Goal: Task Accomplishment & Management: Complete application form

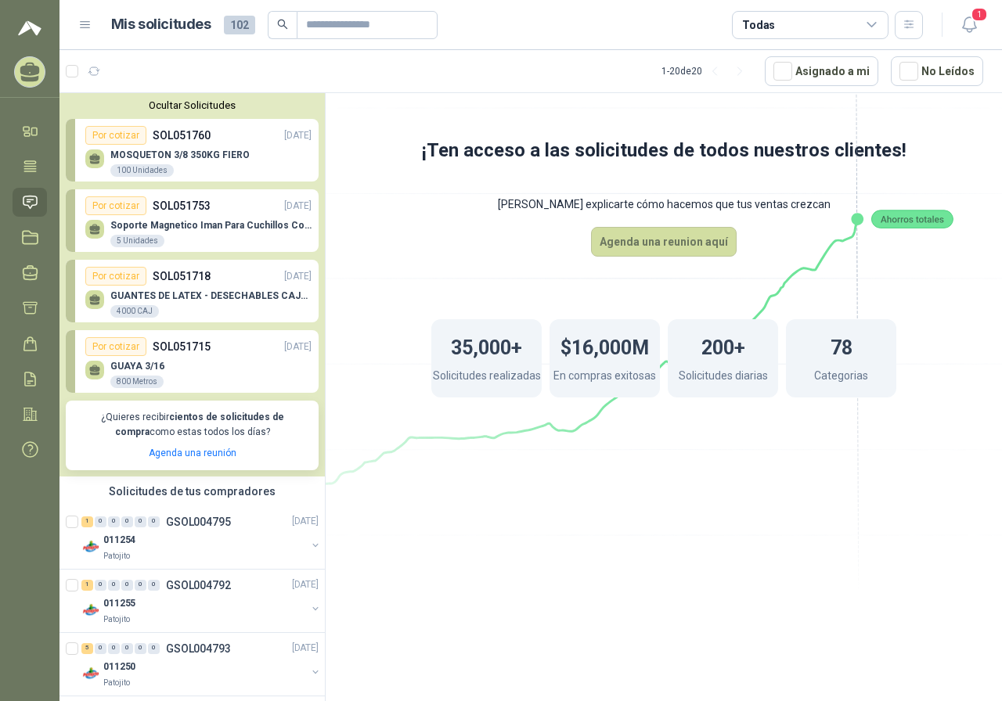
click at [240, 164] on div "MOSQUETON 3/8 350KG FIERO 100 Unidades" at bounding box center [179, 163] width 139 height 28
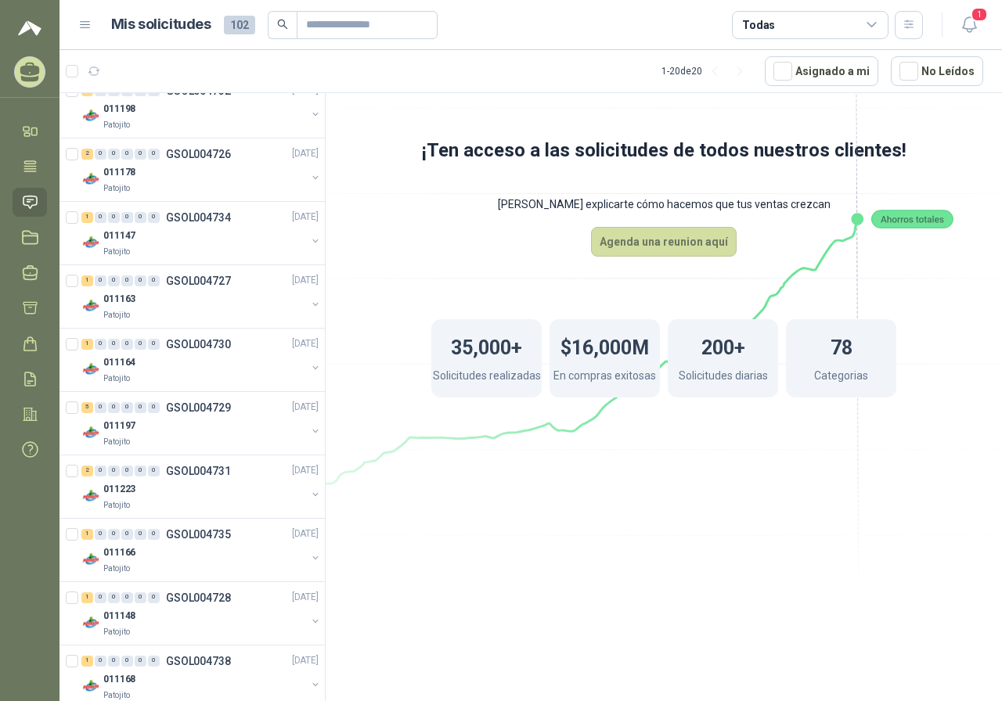
scroll to position [1090, 0]
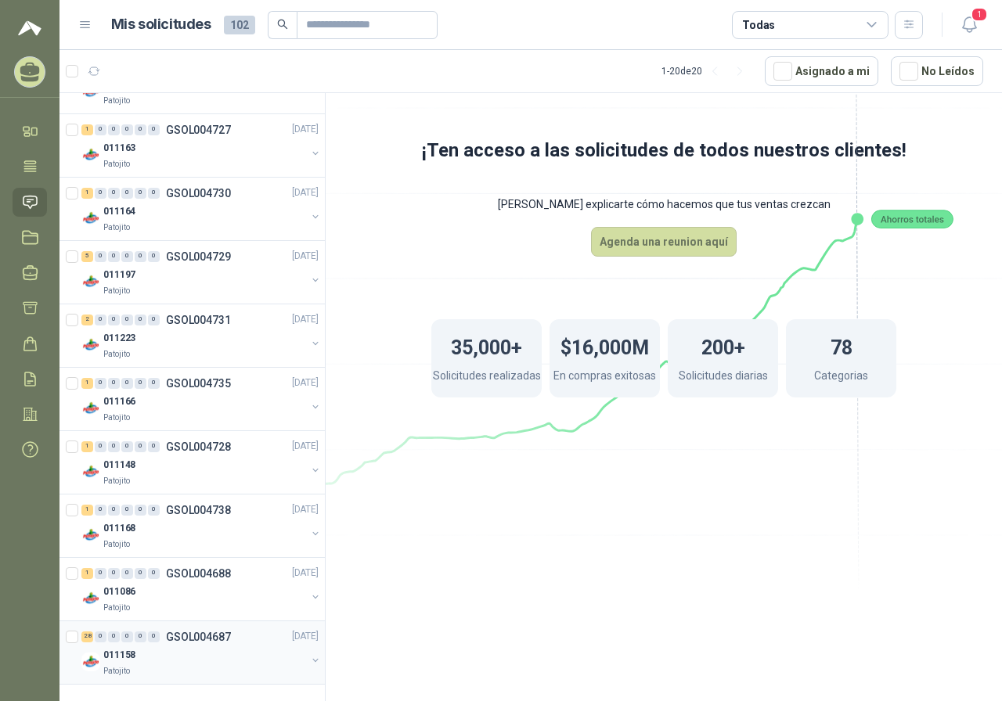
click at [189, 636] on p "GSOL004687" at bounding box center [198, 637] width 65 height 11
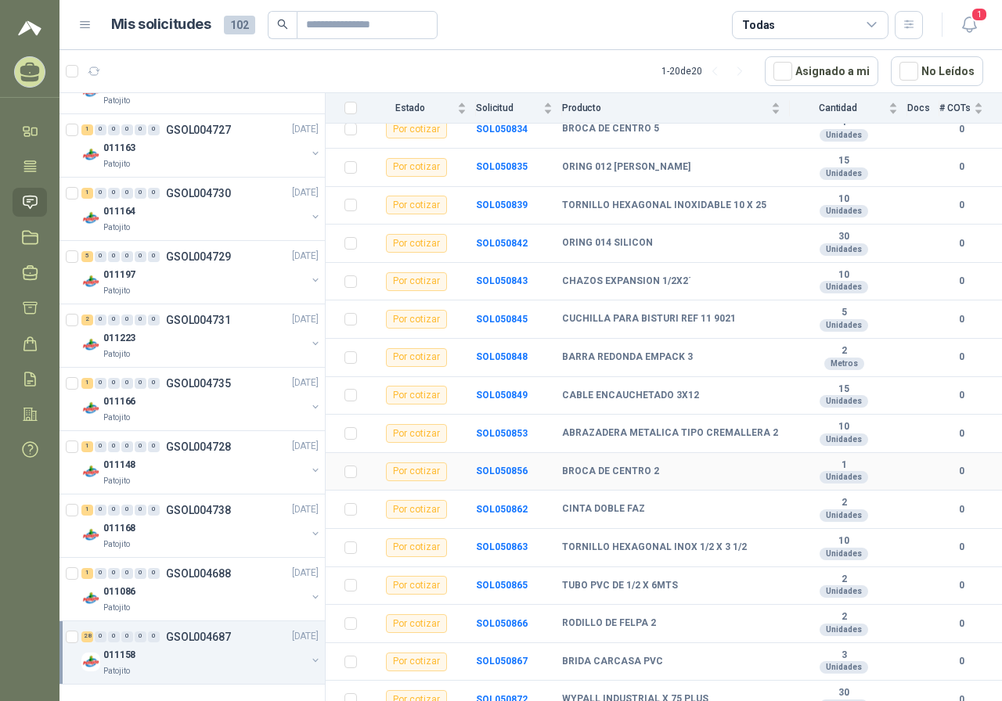
scroll to position [470, 0]
click at [200, 584] on div "011086" at bounding box center [204, 592] width 203 height 19
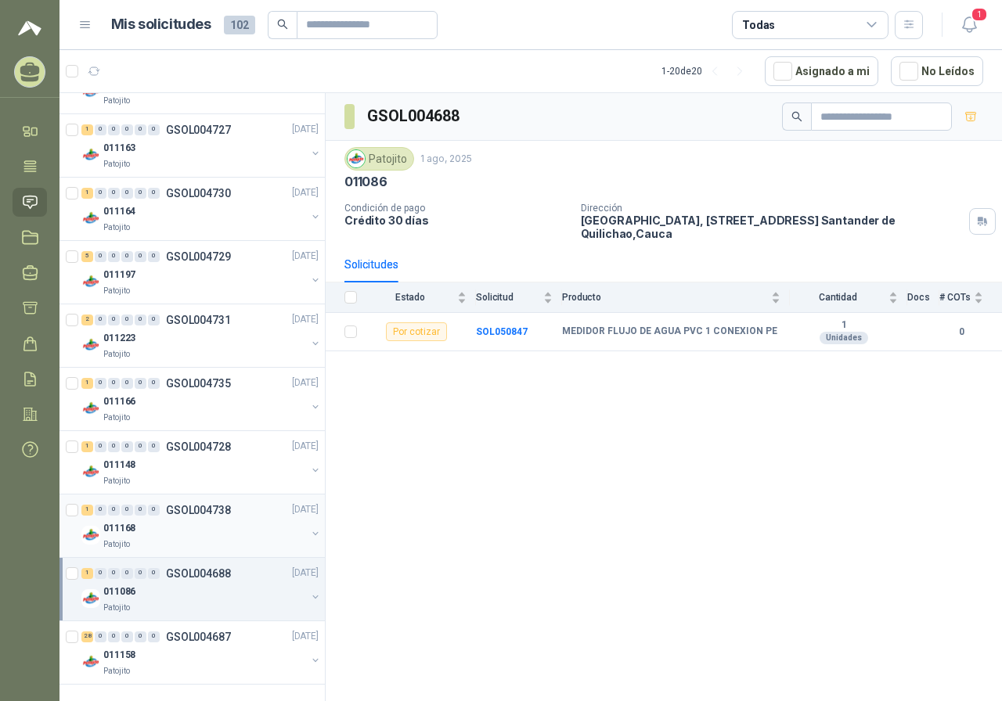
click at [203, 530] on div "011168" at bounding box center [204, 529] width 203 height 19
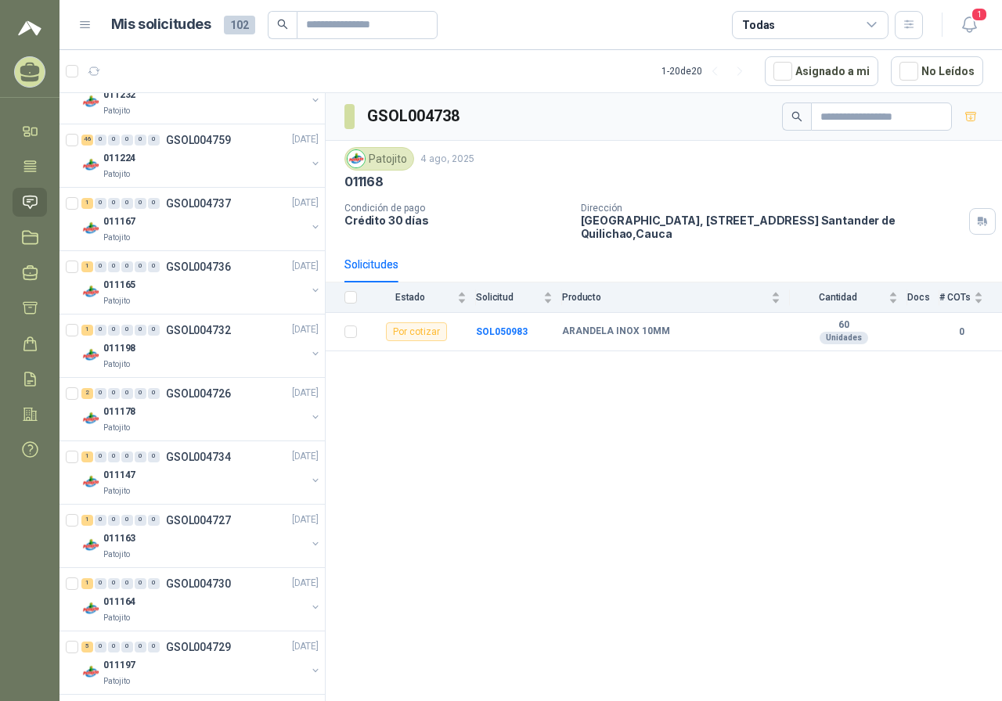
scroll to position [621, 0]
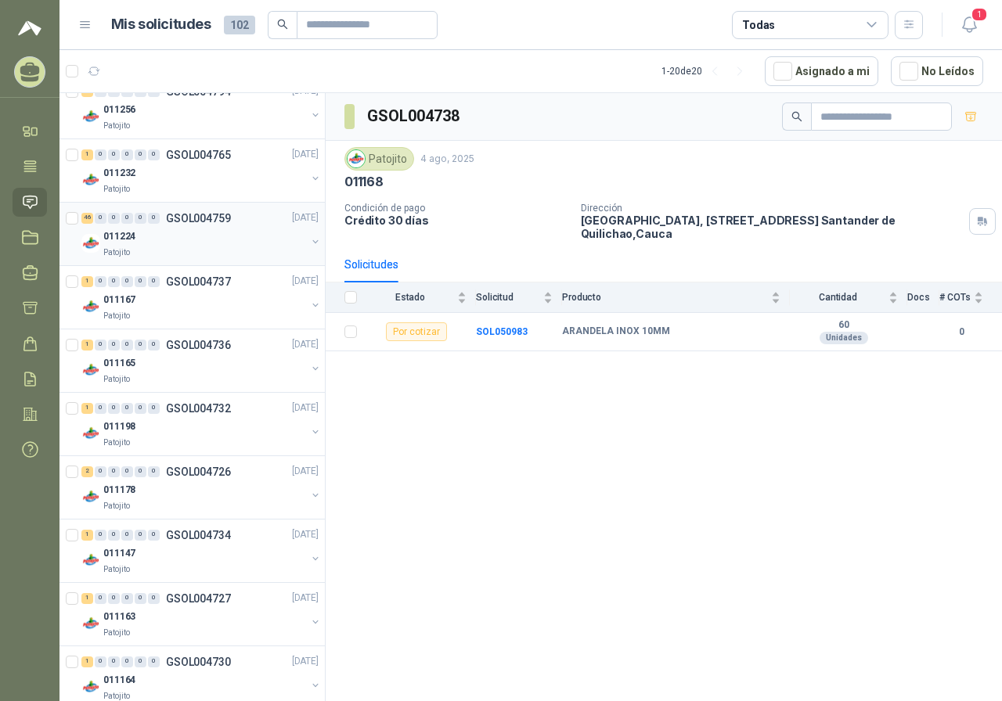
click at [190, 257] on div "Patojito" at bounding box center [204, 253] width 203 height 13
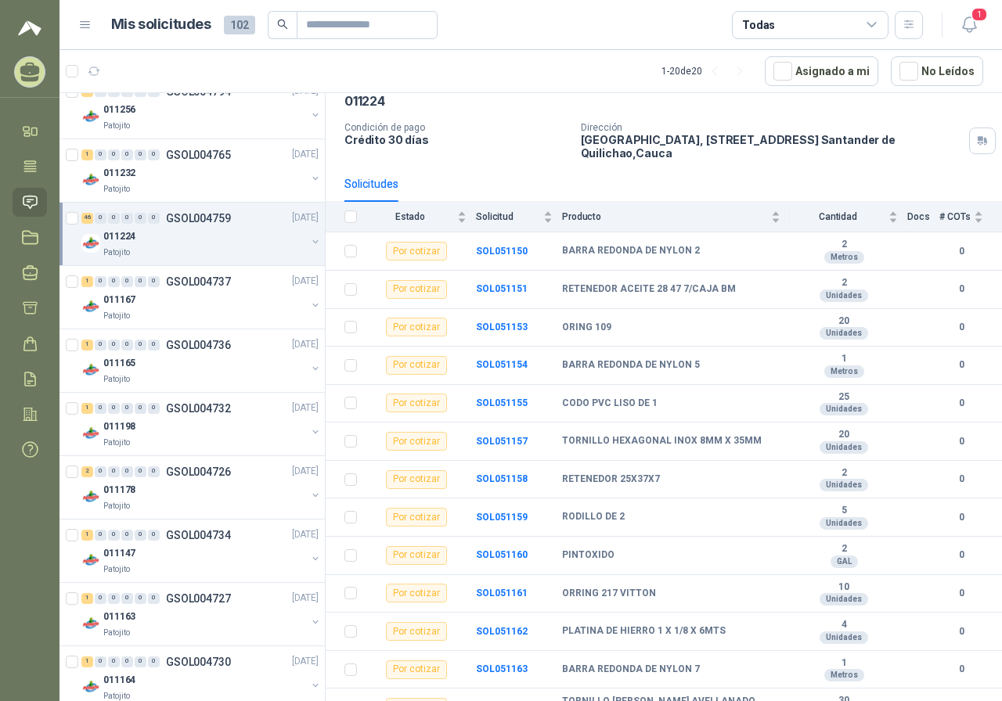
scroll to position [78, 0]
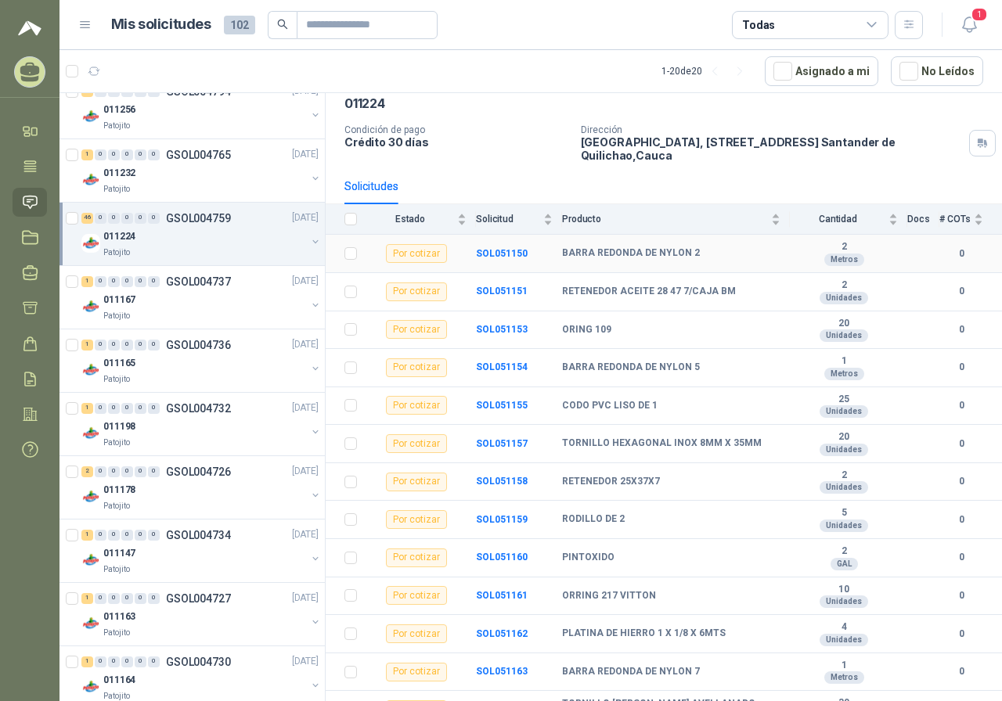
click at [423, 252] on div "Por cotizar" at bounding box center [416, 253] width 61 height 19
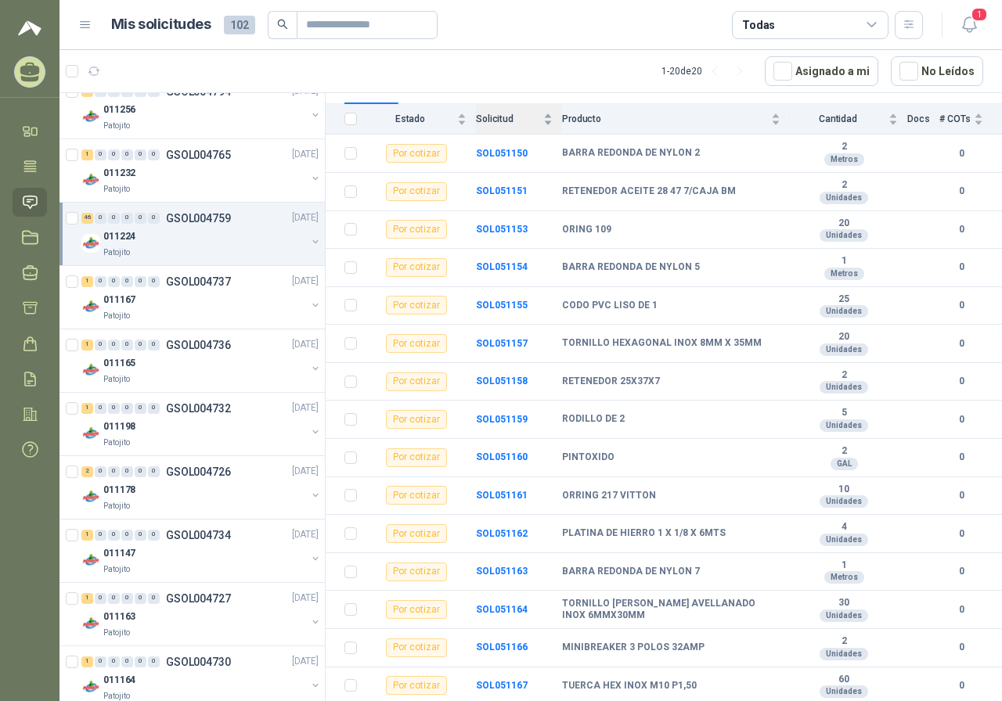
scroll to position [0, 0]
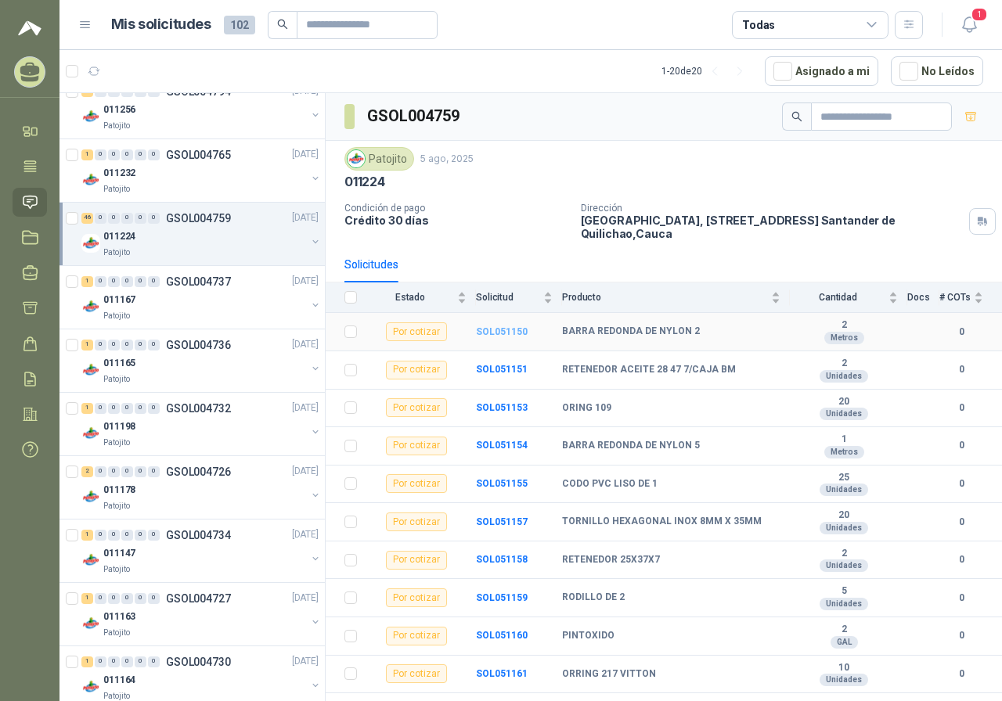
click at [497, 326] on b "SOL051150" at bounding box center [502, 331] width 52 height 11
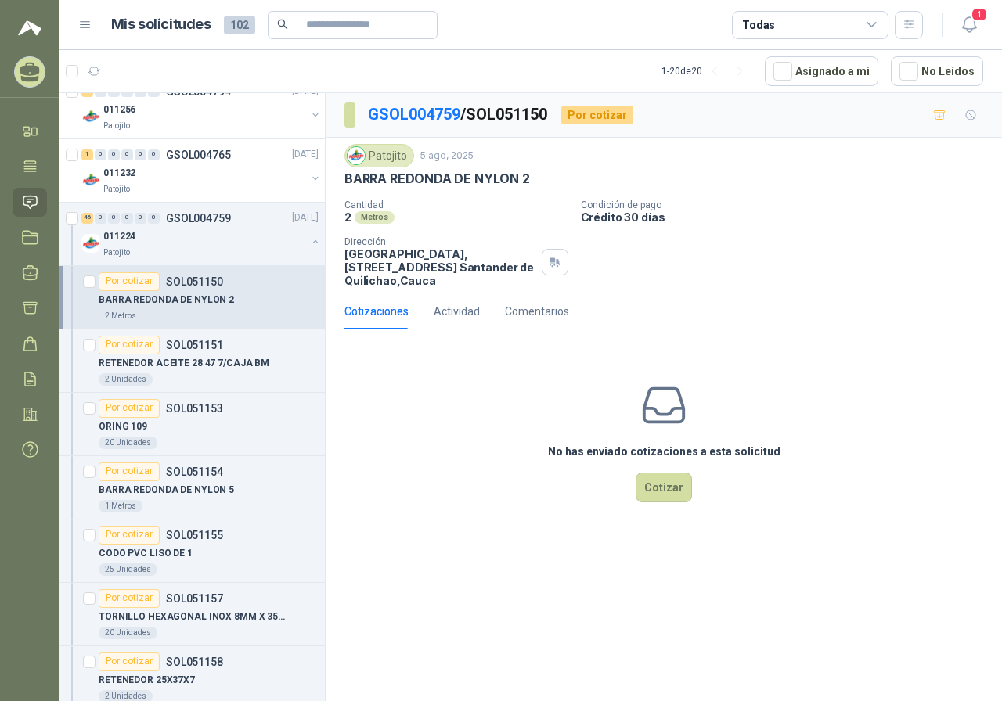
click at [621, 118] on div "Por cotizar" at bounding box center [597, 115] width 72 height 19
click at [451, 315] on div "Actividad" at bounding box center [457, 311] width 46 height 17
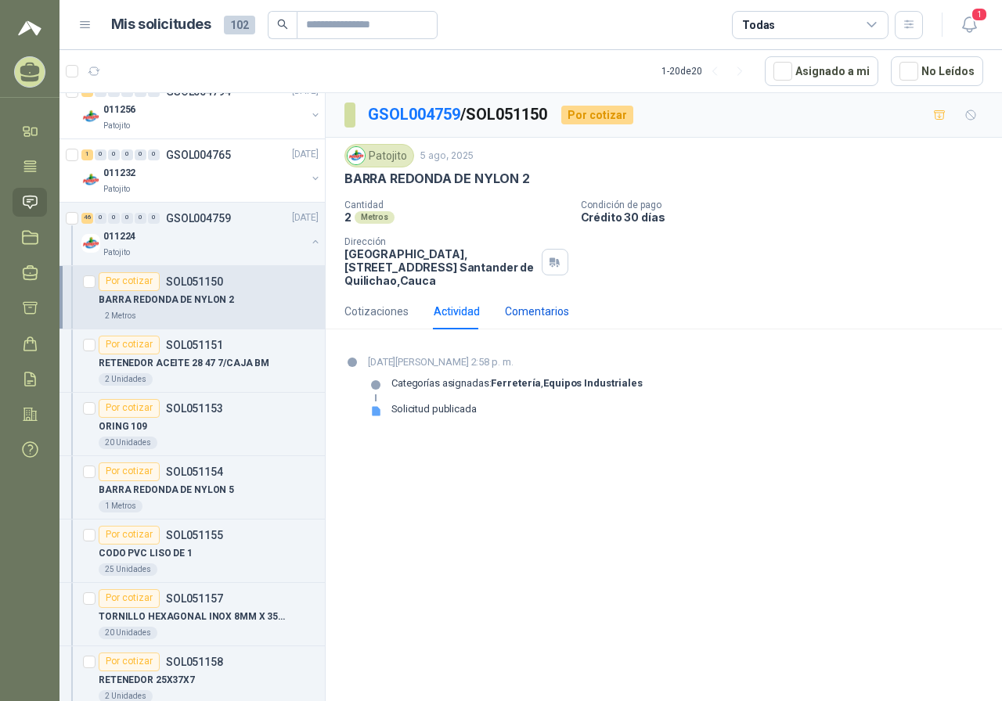
click at [533, 316] on div "Comentarios" at bounding box center [537, 311] width 64 height 17
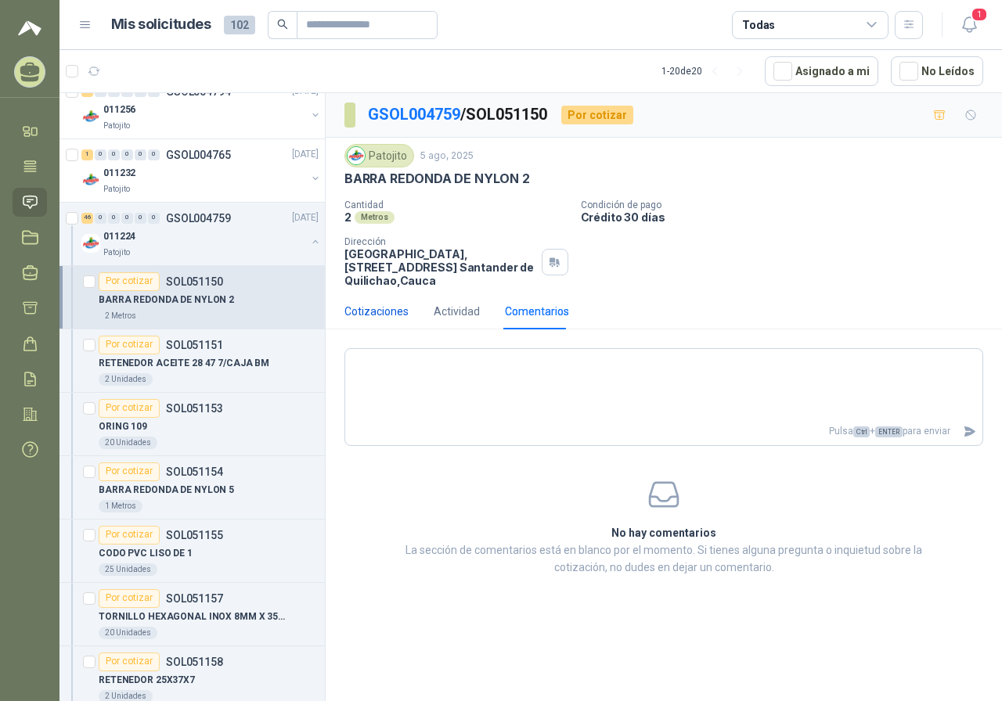
click at [395, 312] on div "Cotizaciones" at bounding box center [376, 311] width 64 height 17
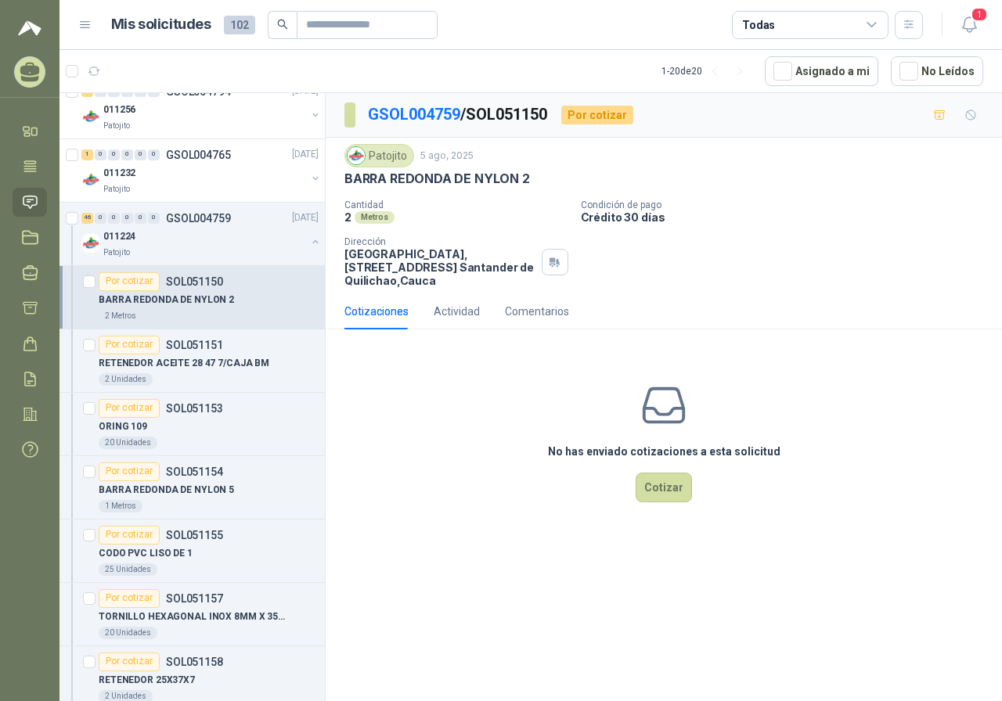
click at [386, 401] on div "No has enviado cotizaciones a esta solicitud Cotizar" at bounding box center [664, 442] width 676 height 200
click at [337, 331] on div "Cotizaciones Actividad Comentarios No has enviado cotizaciones a esta solicitud…" at bounding box center [664, 417] width 676 height 248
click at [385, 154] on div "Patojito" at bounding box center [379, 155] width 70 height 23
click at [594, 113] on div "Por cotizar" at bounding box center [597, 115] width 72 height 19
click at [667, 492] on button "Cotizar" at bounding box center [663, 488] width 56 height 30
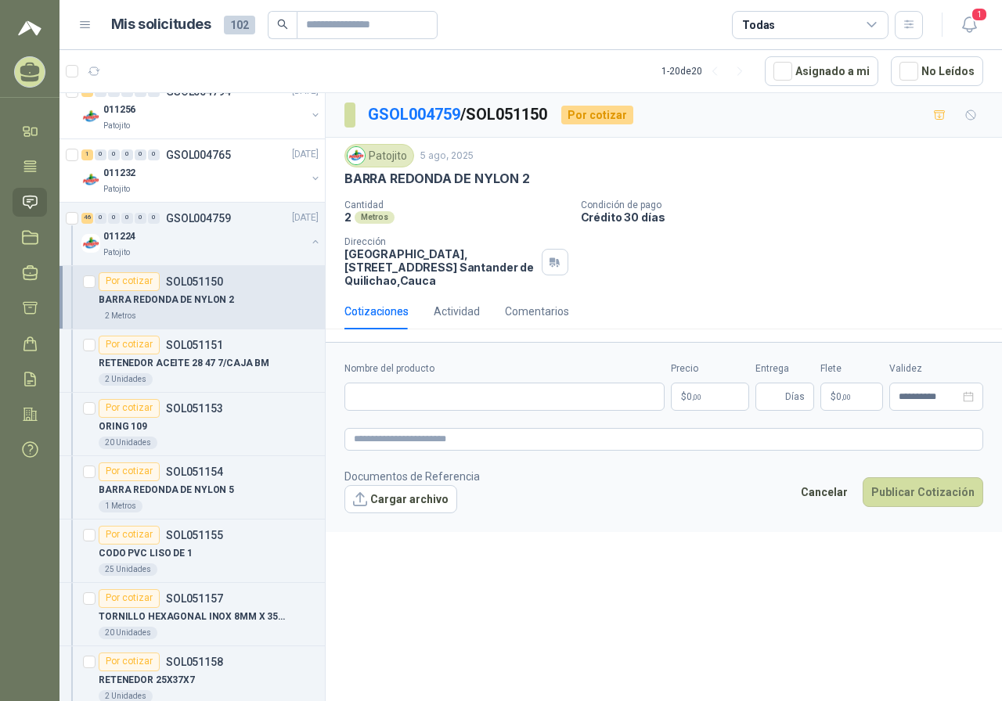
click at [442, 412] on form "**********" at bounding box center [664, 436] width 676 height 189
click at [427, 401] on input "Nombre del producto" at bounding box center [504, 397] width 320 height 28
click at [379, 401] on input "Nombre del producto" at bounding box center [504, 397] width 320 height 28
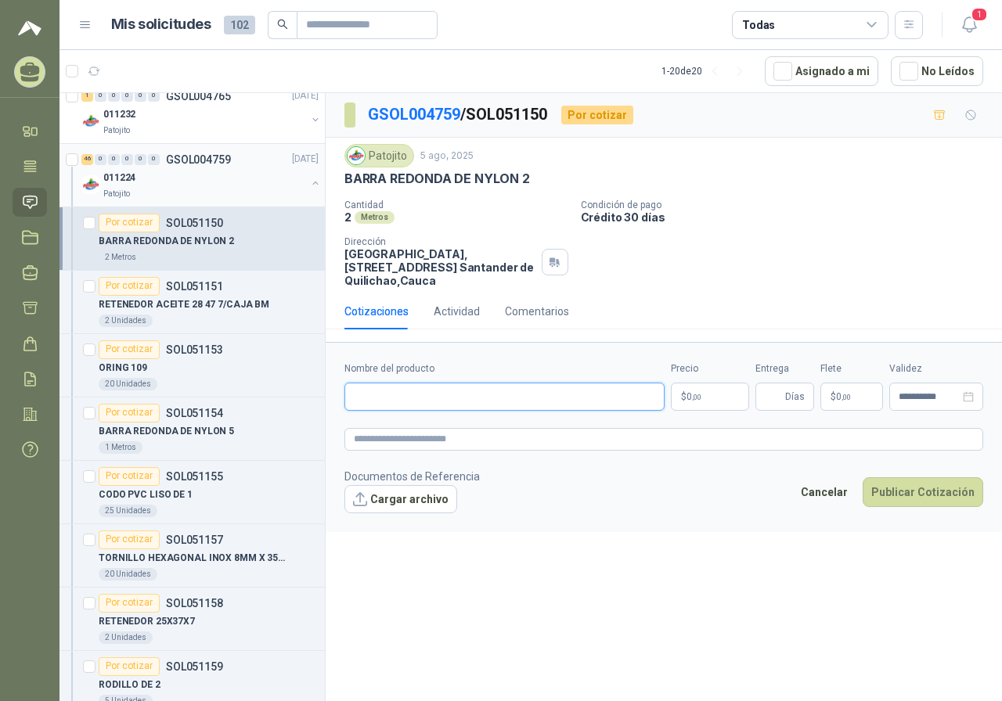
scroll to position [855, 0]
